Goal: Task Accomplishment & Management: Manage account settings

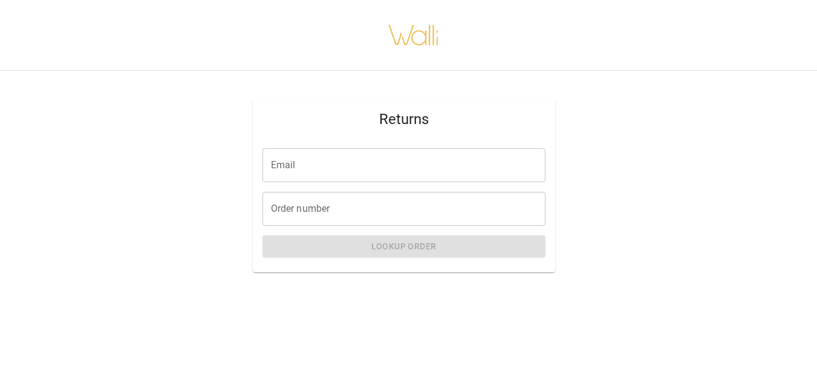
click at [351, 177] on input "Email" at bounding box center [404, 165] width 283 height 34
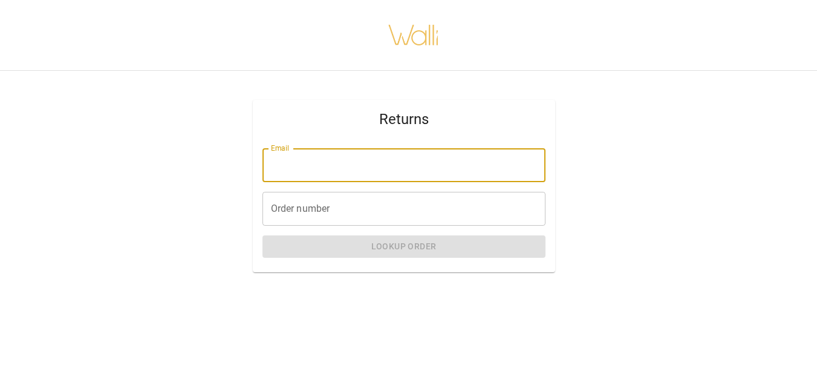
type input "**********"
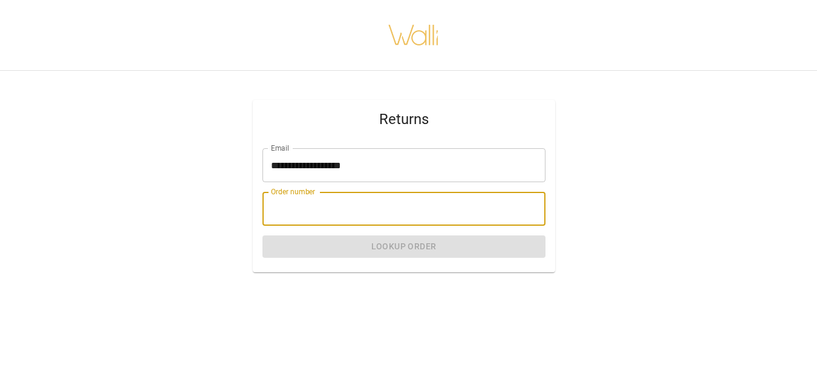
click at [315, 205] on input "Order number" at bounding box center [404, 209] width 283 height 34
paste input "*******"
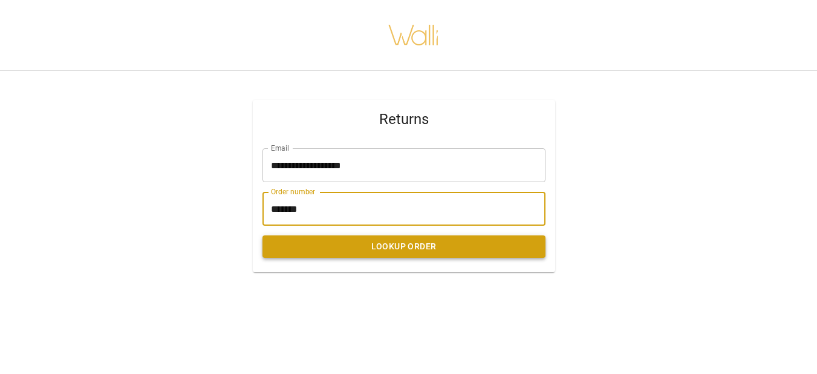
type input "*******"
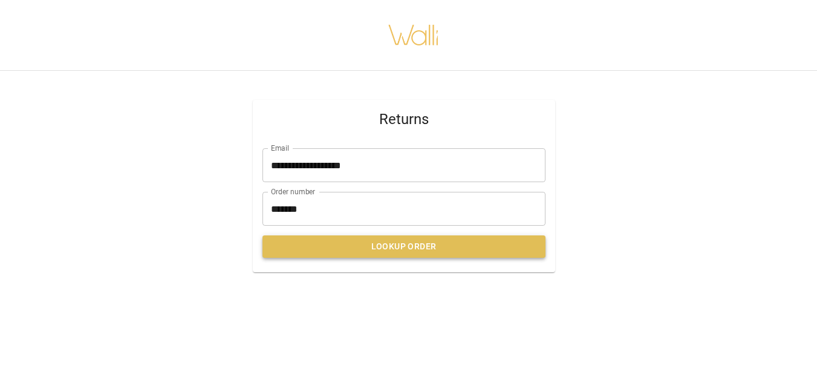
click at [335, 245] on button "Lookup Order" at bounding box center [404, 246] width 283 height 22
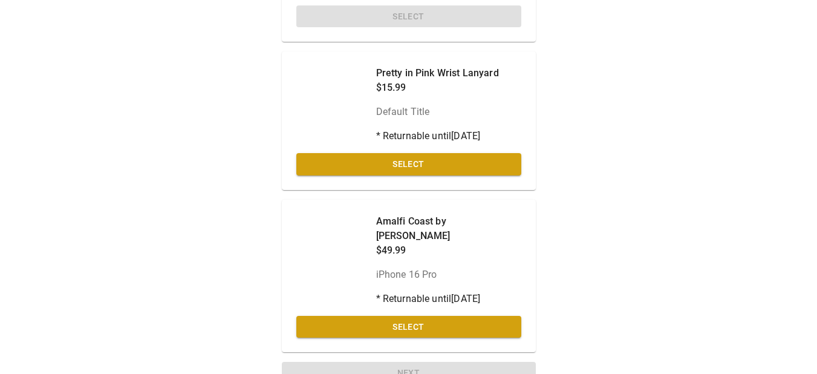
scroll to position [269, 0]
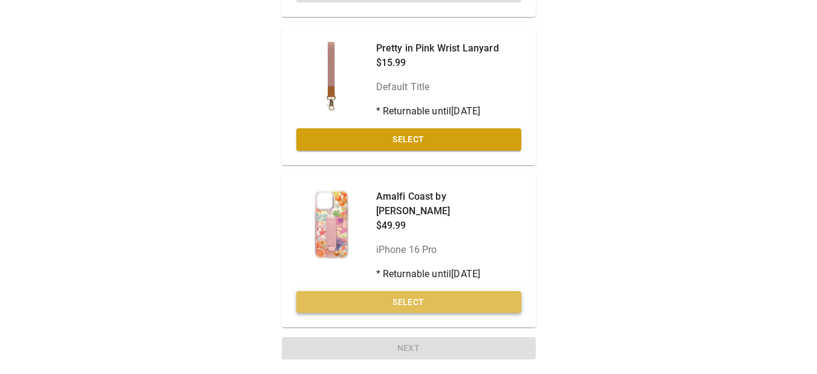
click at [415, 301] on button "Select" at bounding box center [408, 302] width 225 height 22
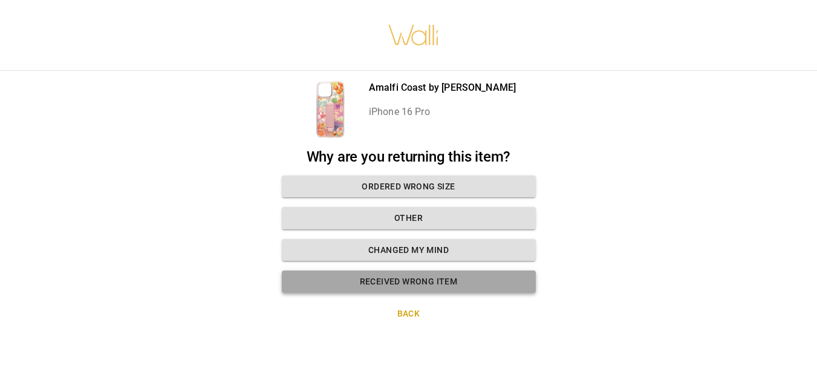
click at [427, 271] on button "Received wrong item" at bounding box center [409, 281] width 254 height 22
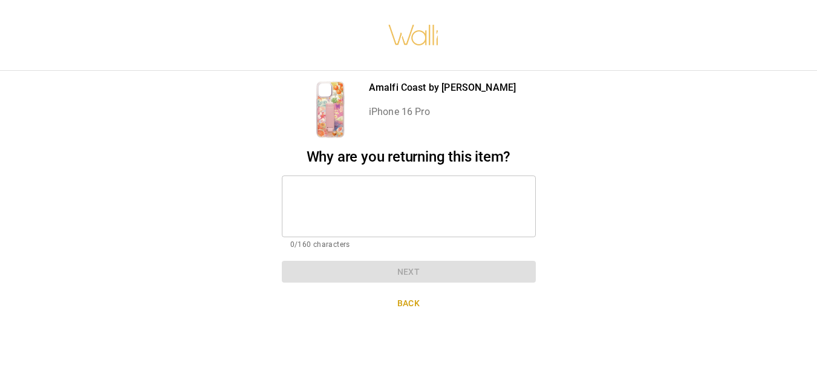
click at [402, 192] on textarea at bounding box center [408, 206] width 237 height 42
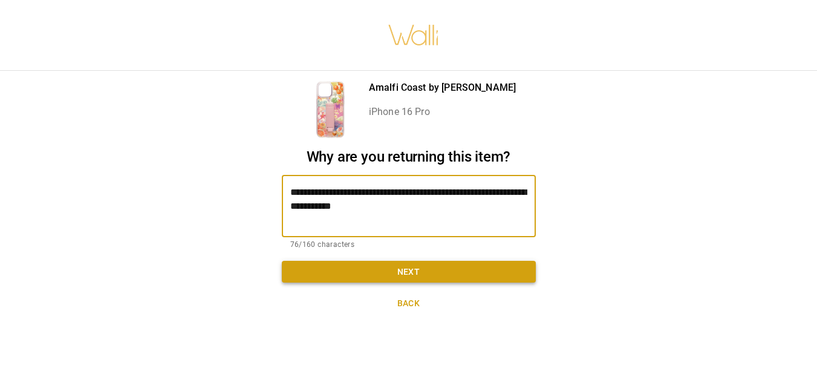
type textarea "**********"
click at [402, 263] on button "Next" at bounding box center [409, 272] width 254 height 22
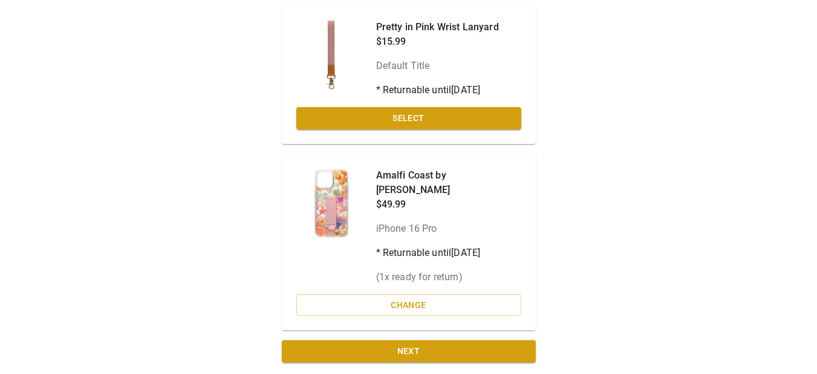
scroll to position [293, 0]
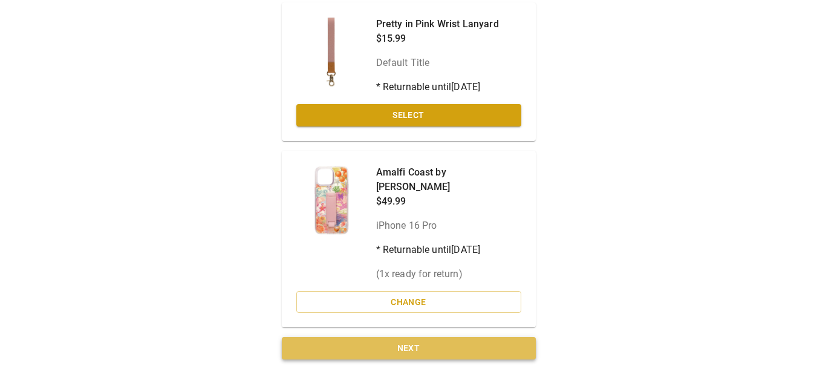
click at [420, 349] on button "Next" at bounding box center [409, 348] width 254 height 22
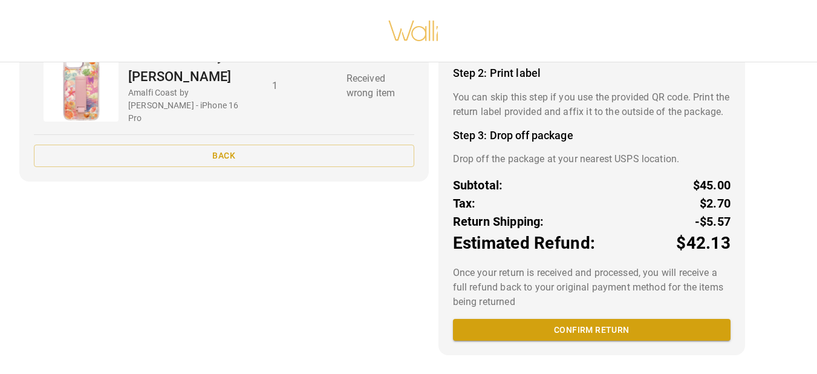
scroll to position [163, 0]
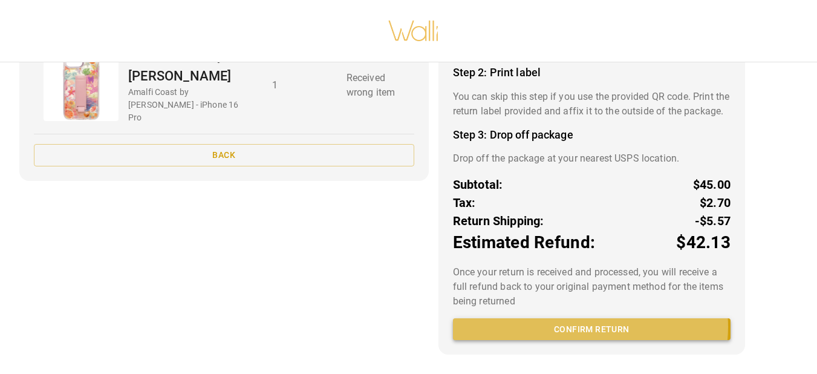
click at [582, 327] on button "Confirm return" at bounding box center [592, 329] width 278 height 22
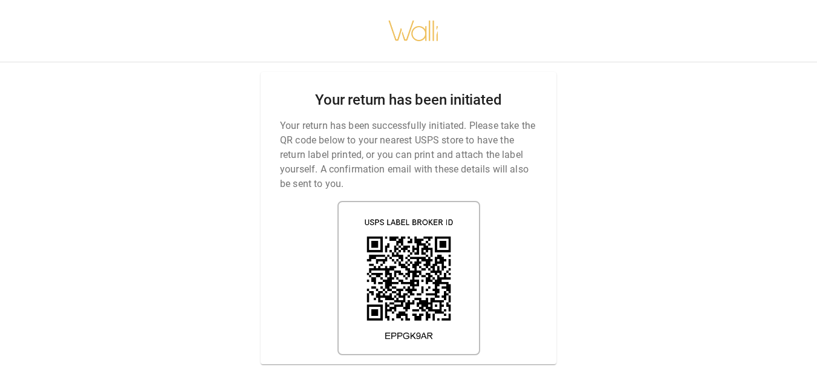
click at [434, 365] on p "Or you can print the label yourself." at bounding box center [408, 372] width 149 height 15
click at [455, 365] on p "Or you can print the label yourself." at bounding box center [408, 372] width 149 height 15
click at [799, 25] on div at bounding box center [413, 31] width 827 height 62
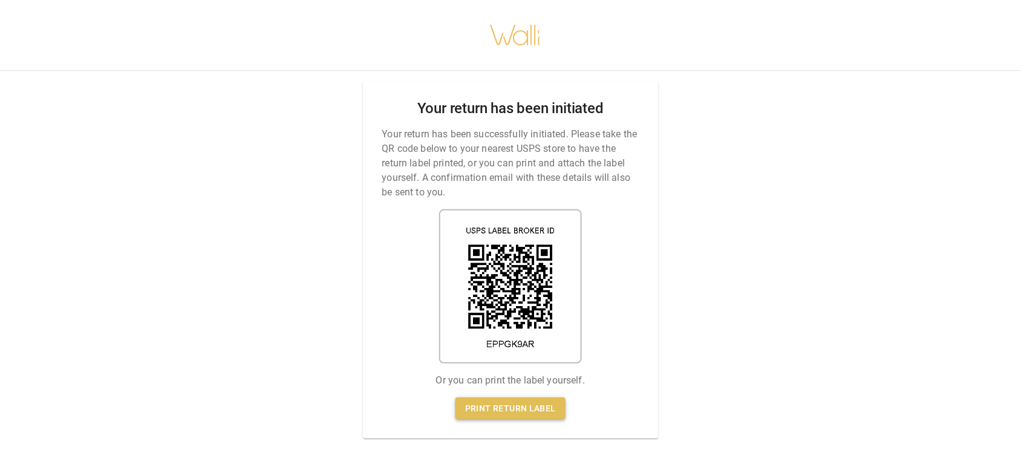
drag, startPoint x: 743, startPoint y: 0, endPoint x: 519, endPoint y: 407, distance: 464.9
click at [519, 382] on link "Print return label" at bounding box center [511, 408] width 110 height 22
